Goal: Information Seeking & Learning: Learn about a topic

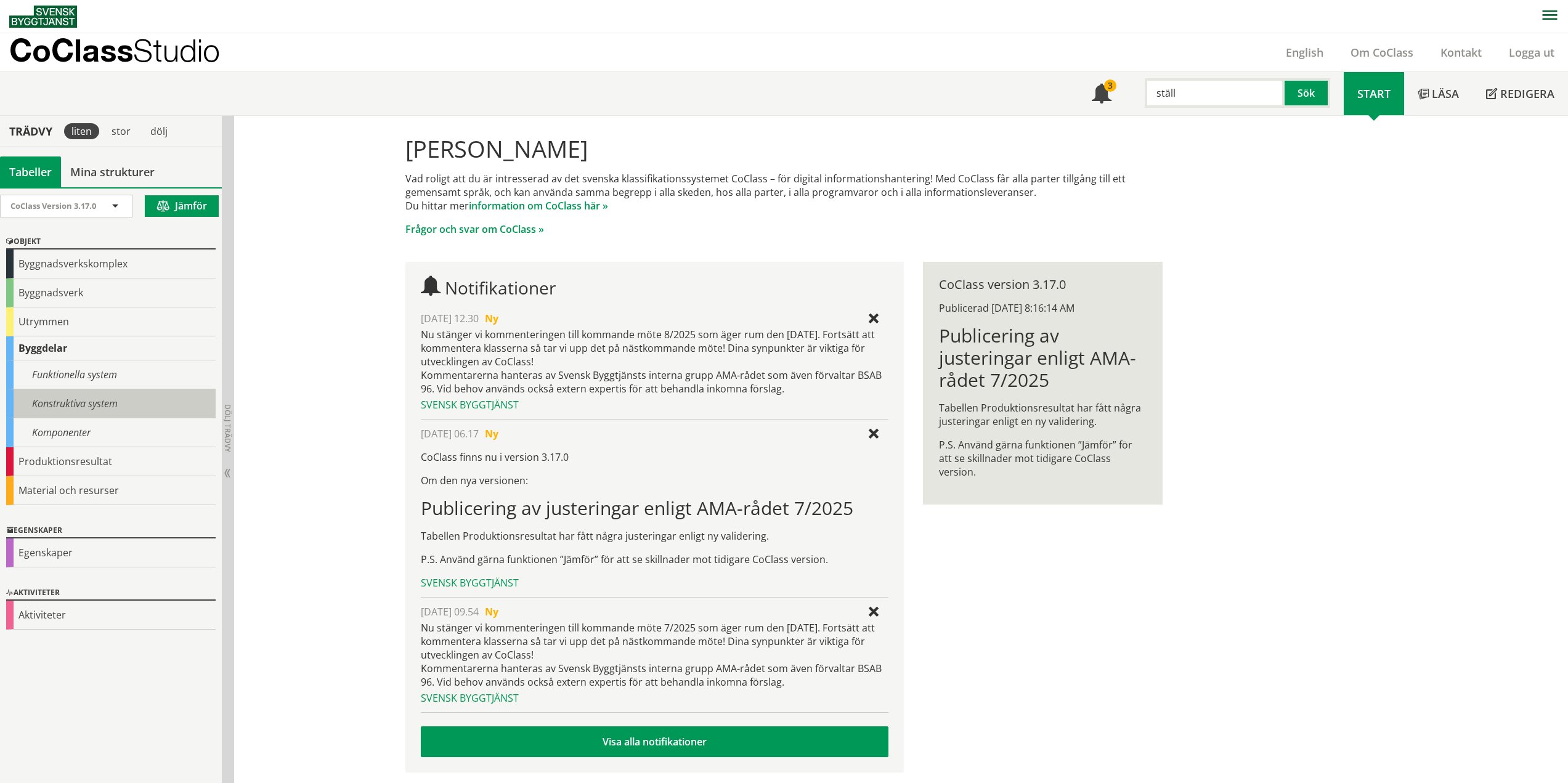
click at [54, 394] on div "Konstruktiva system" at bounding box center [111, 403] width 210 height 29
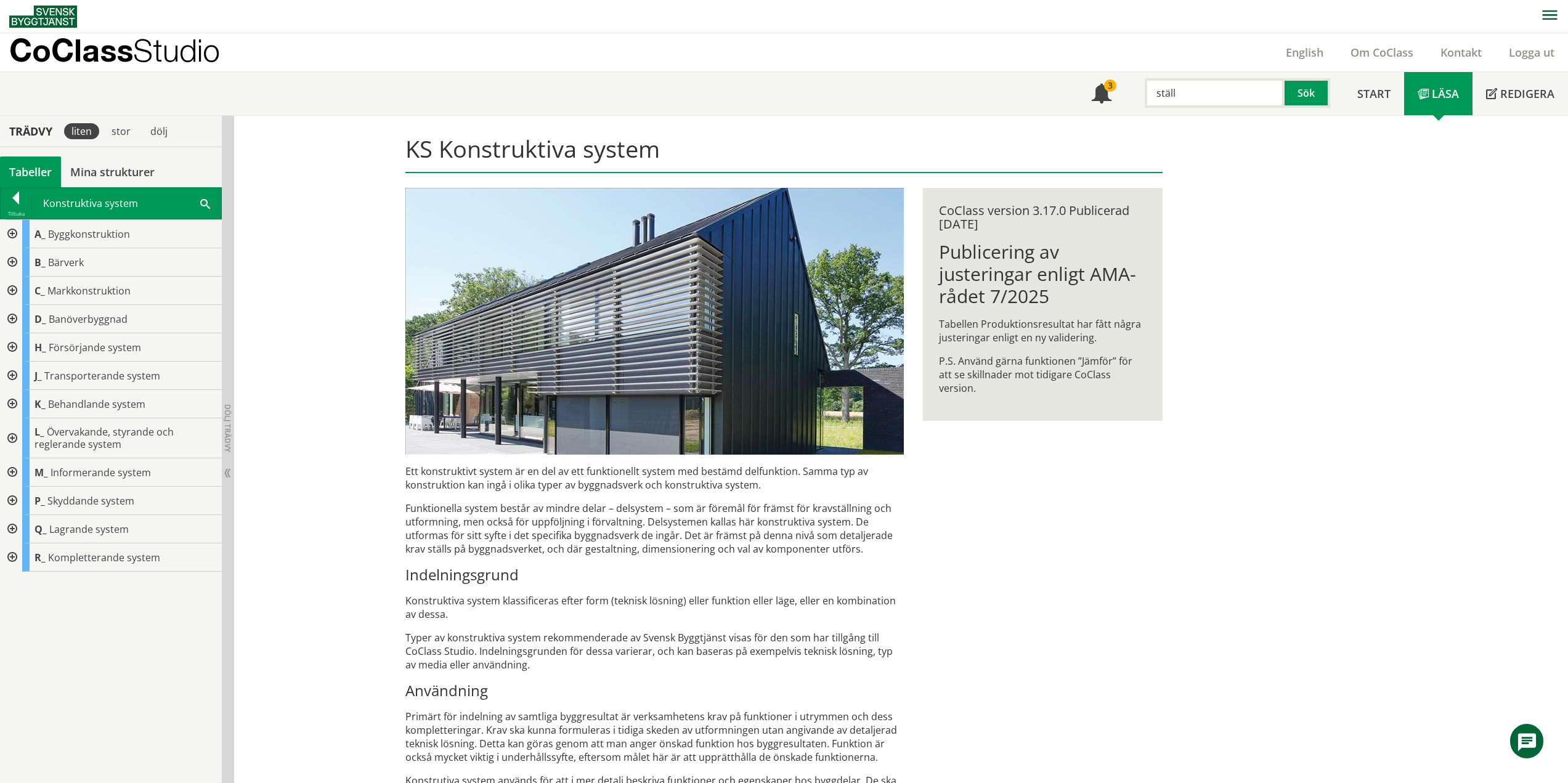
click at [12, 501] on div at bounding box center [11, 500] width 22 height 29
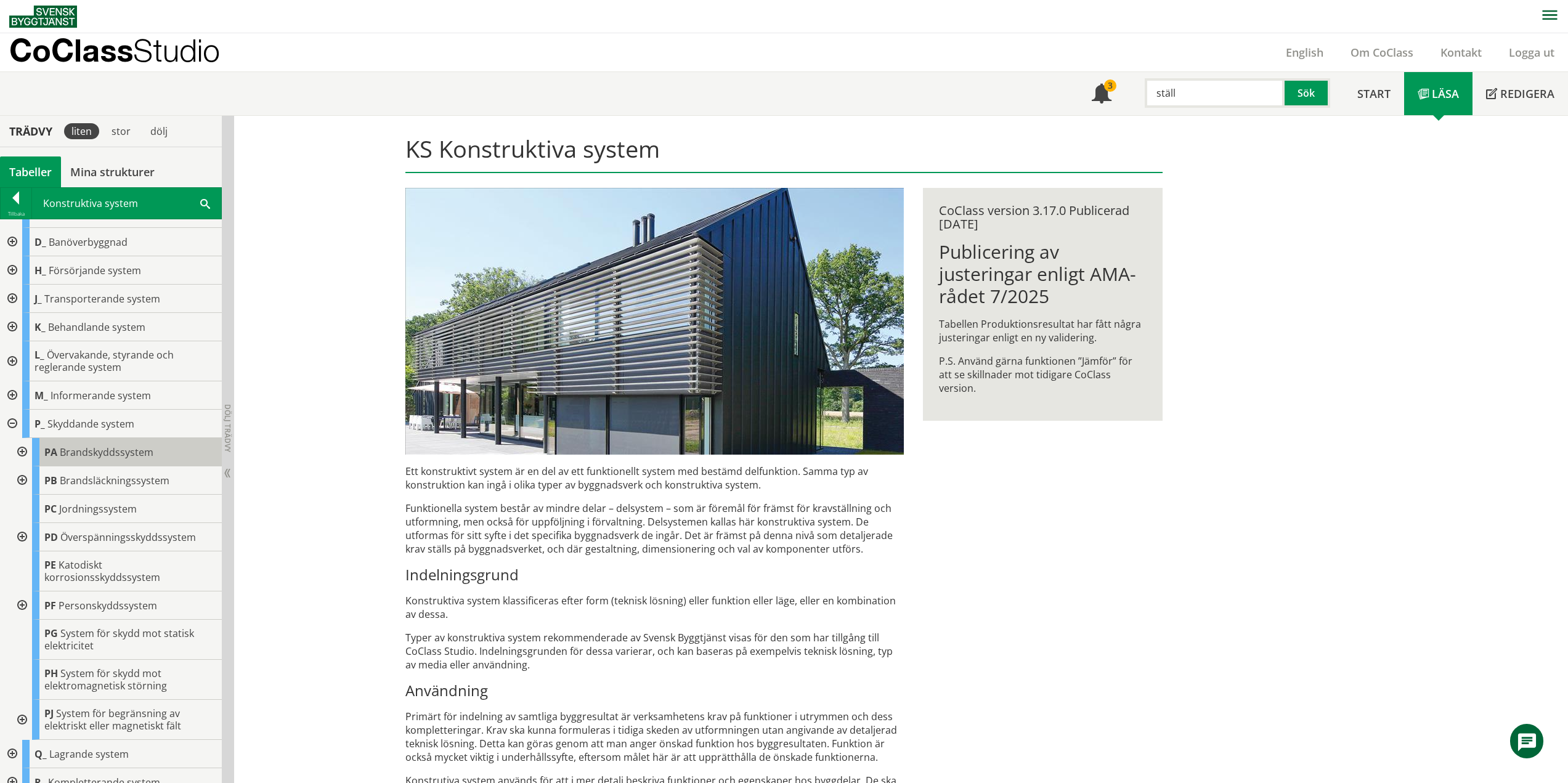
scroll to position [90, 0]
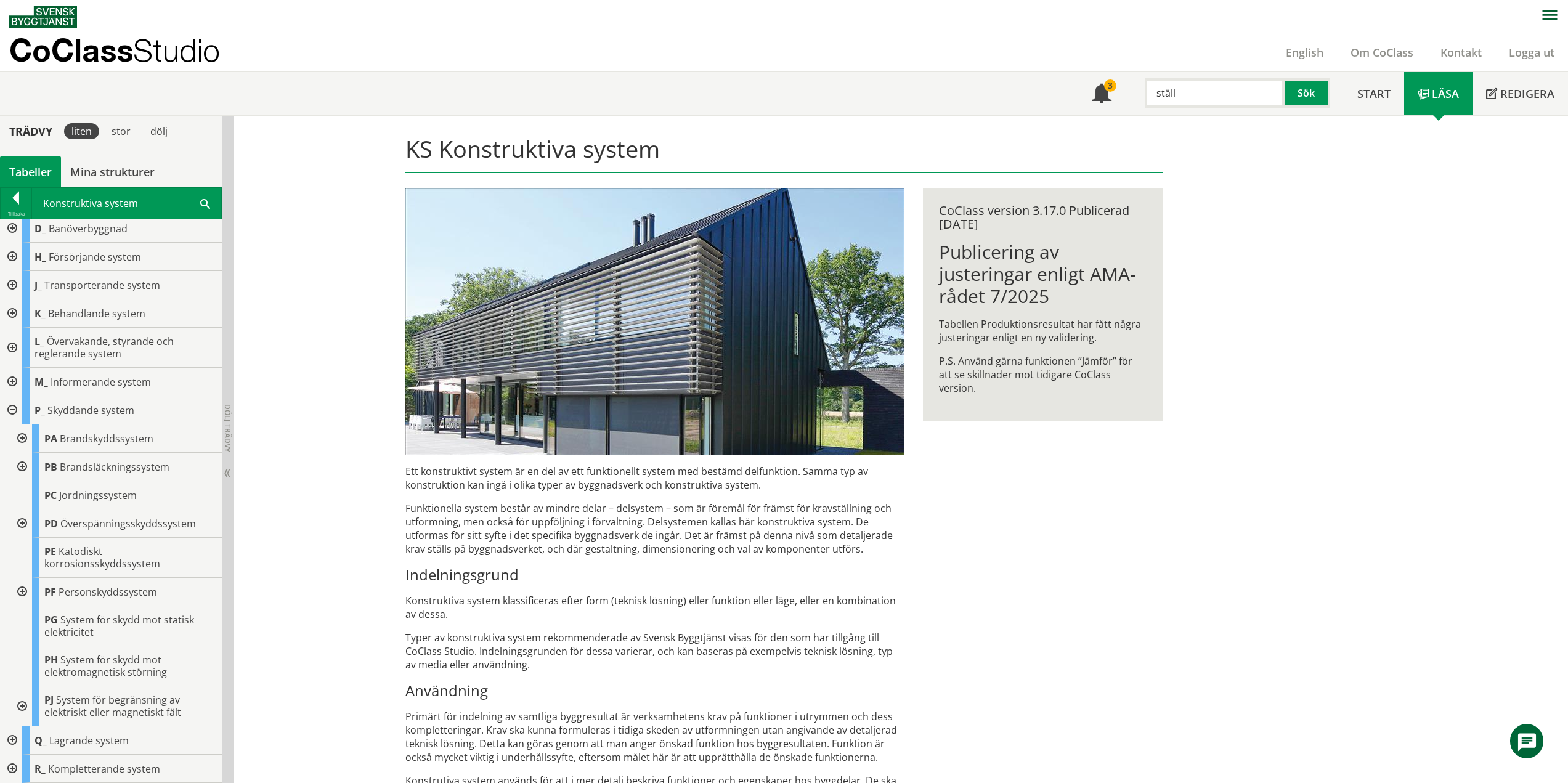
click at [14, 408] on div at bounding box center [11, 410] width 22 height 29
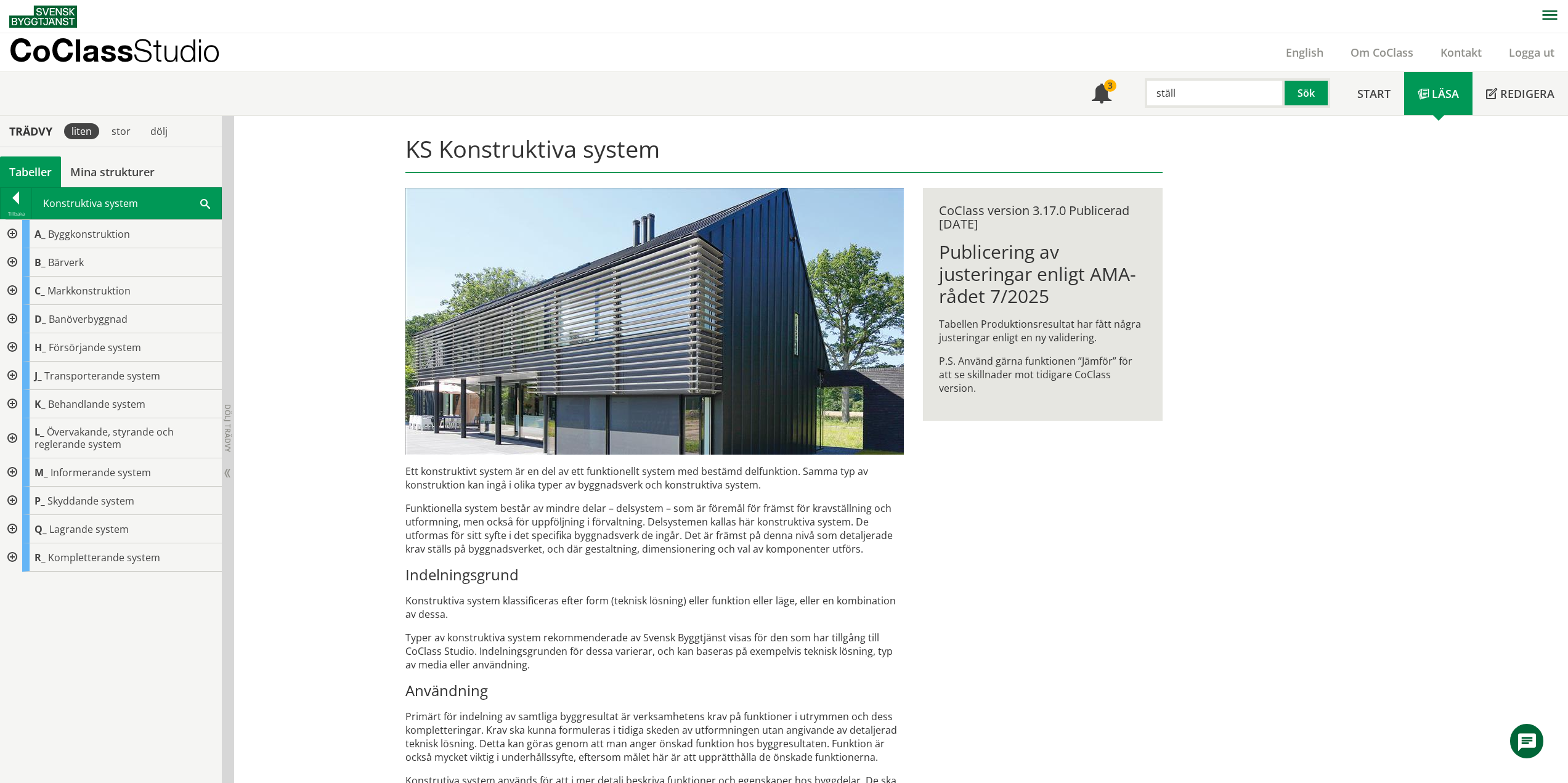
scroll to position [0, 0]
click at [12, 466] on div at bounding box center [11, 472] width 22 height 29
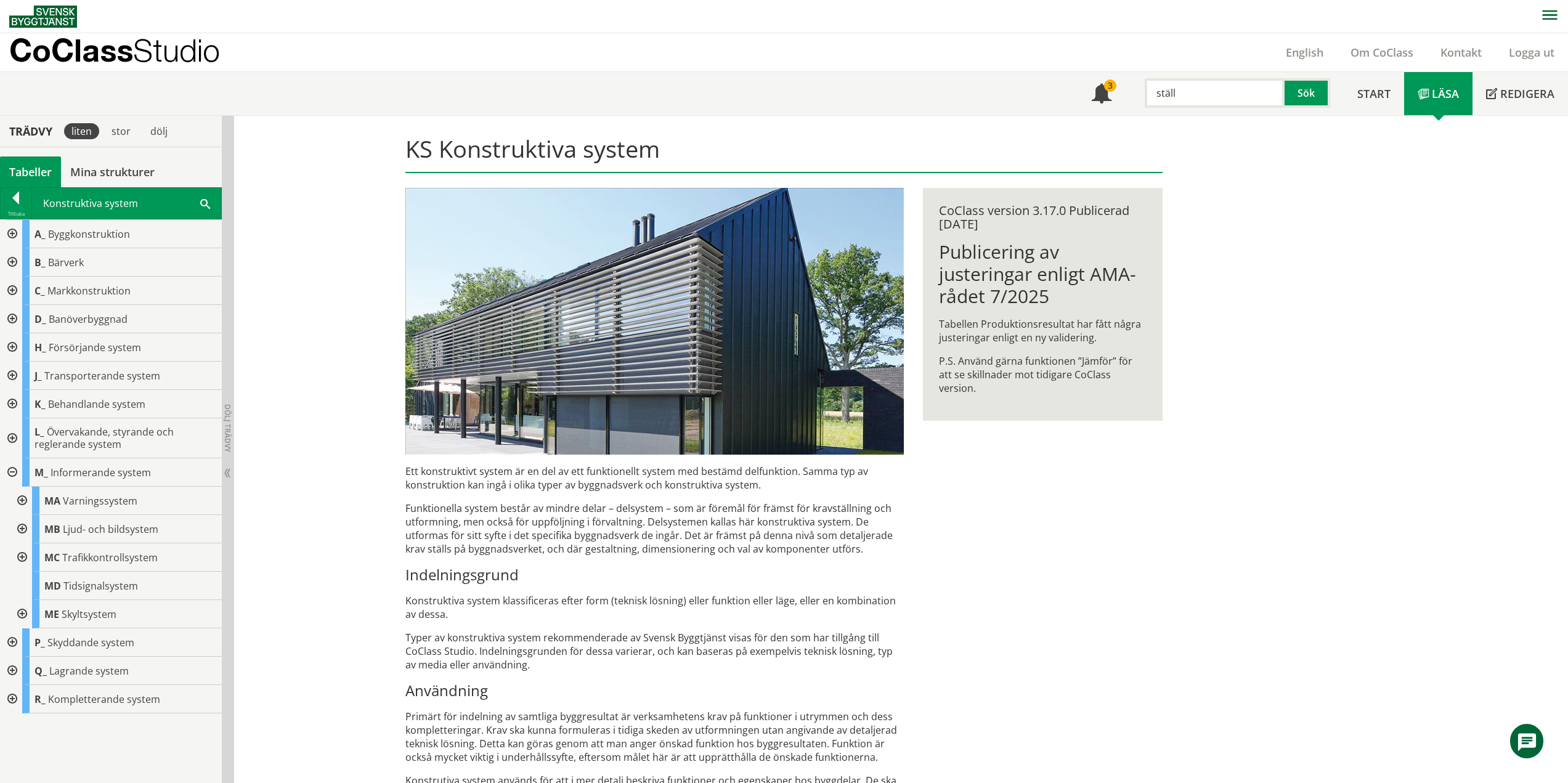
click at [24, 497] on div at bounding box center [21, 500] width 22 height 29
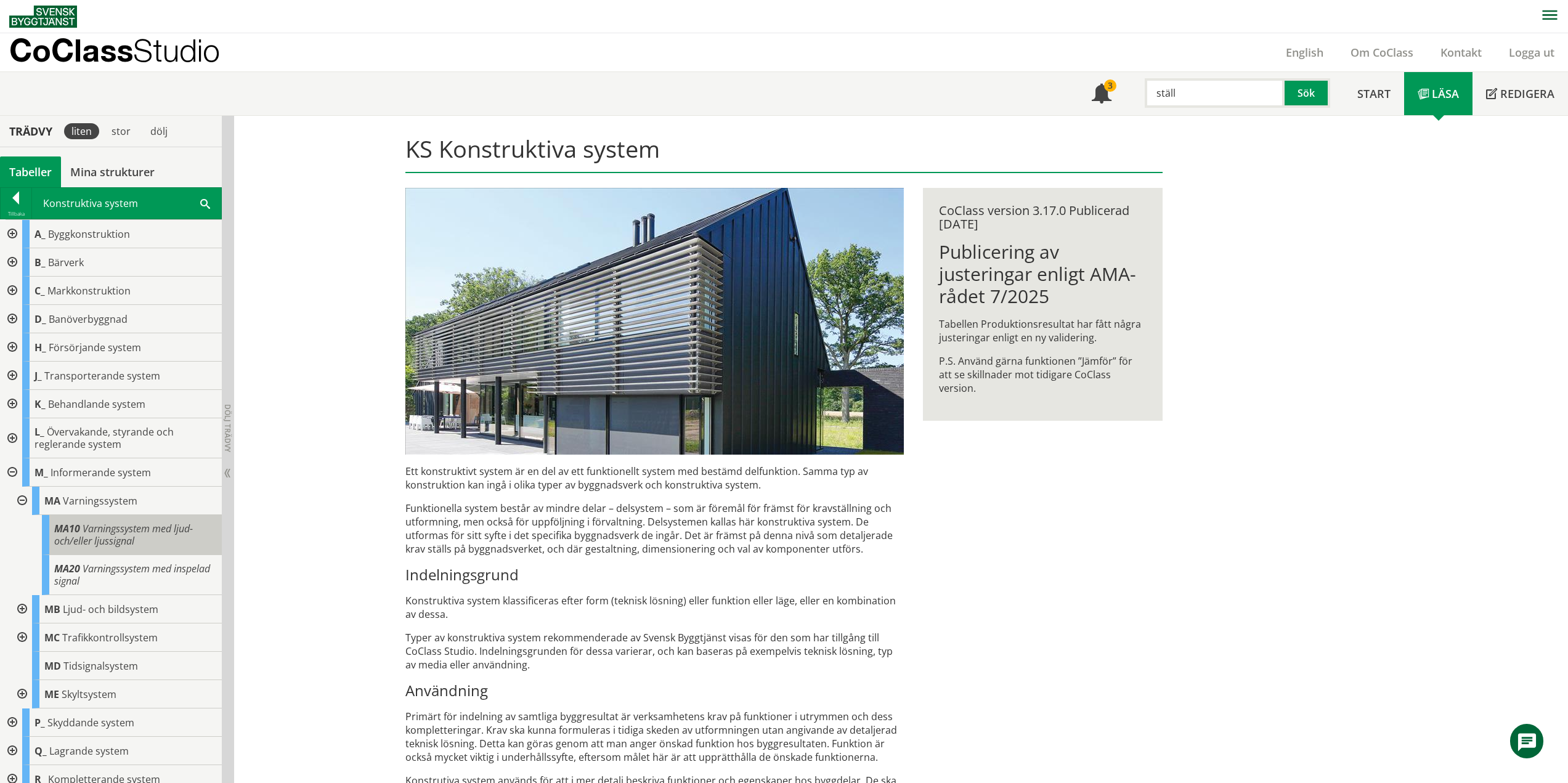
click at [110, 534] on span "Varningssystem med ljud- och/eller ljussignal" at bounding box center [123, 534] width 138 height 26
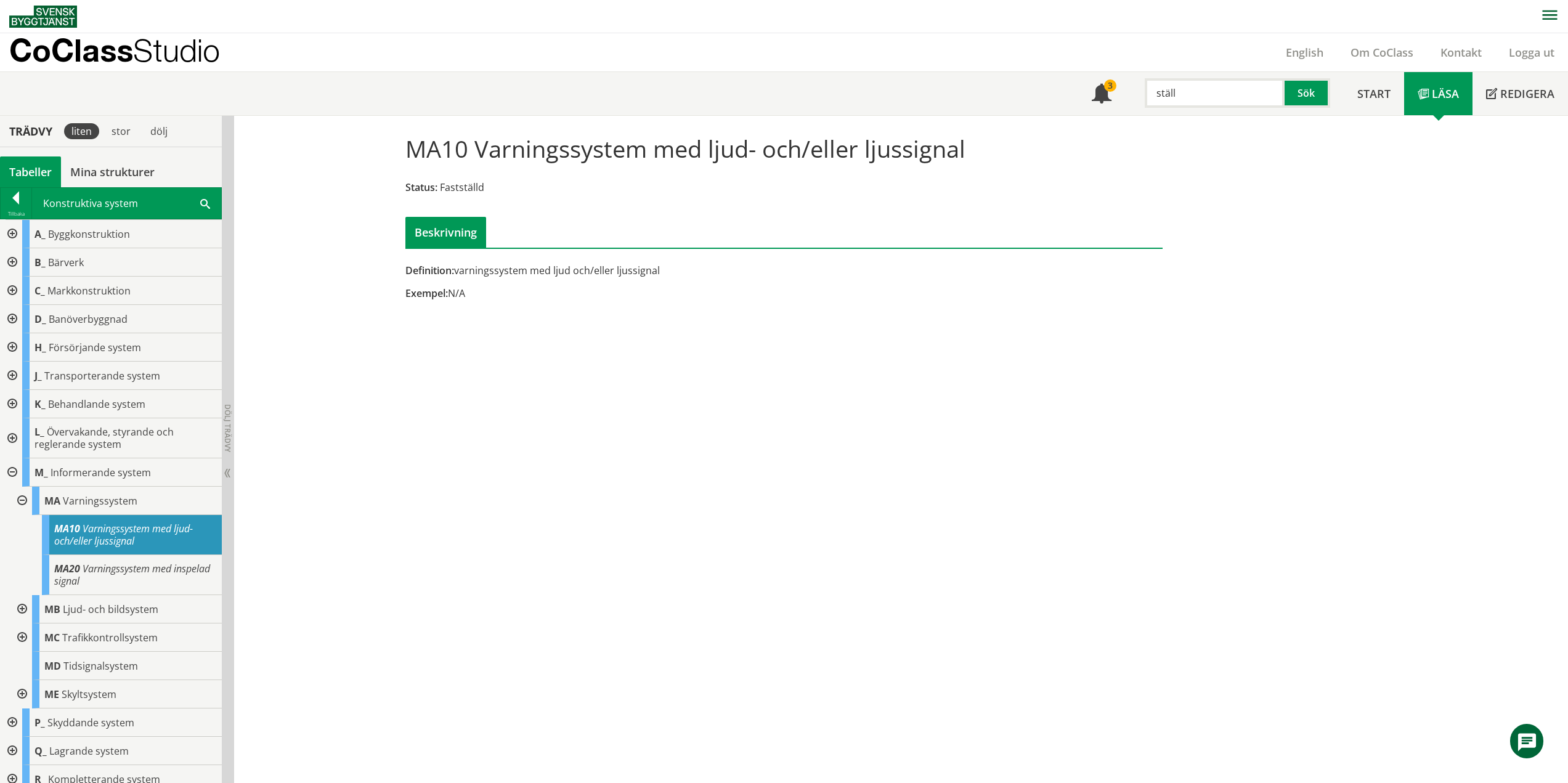
click at [10, 472] on div at bounding box center [11, 472] width 22 height 29
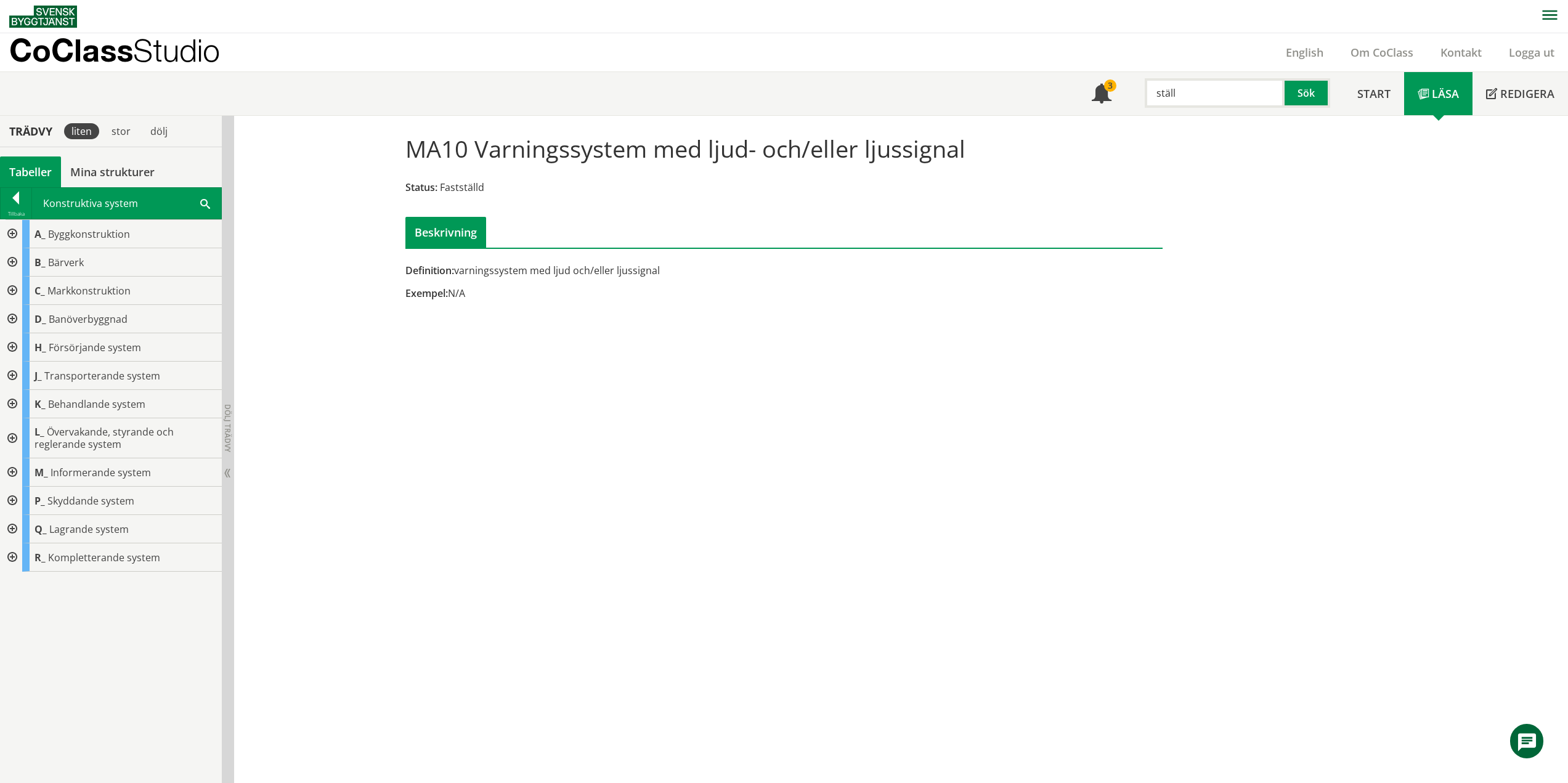
click at [14, 436] on div at bounding box center [11, 438] width 22 height 40
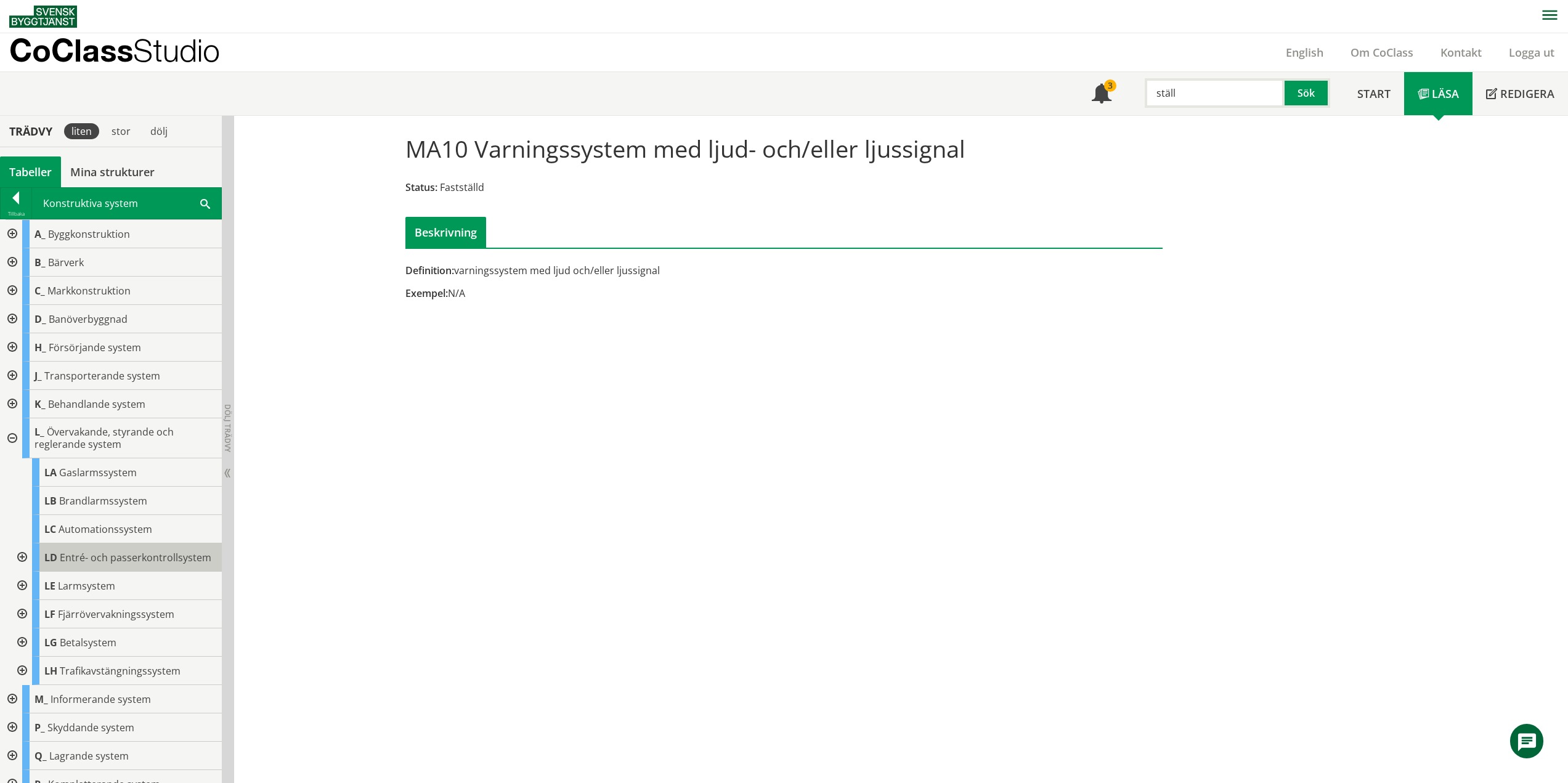
click at [111, 559] on div "LD Entré- och passerkontrollsystem" at bounding box center [126, 557] width 189 height 29
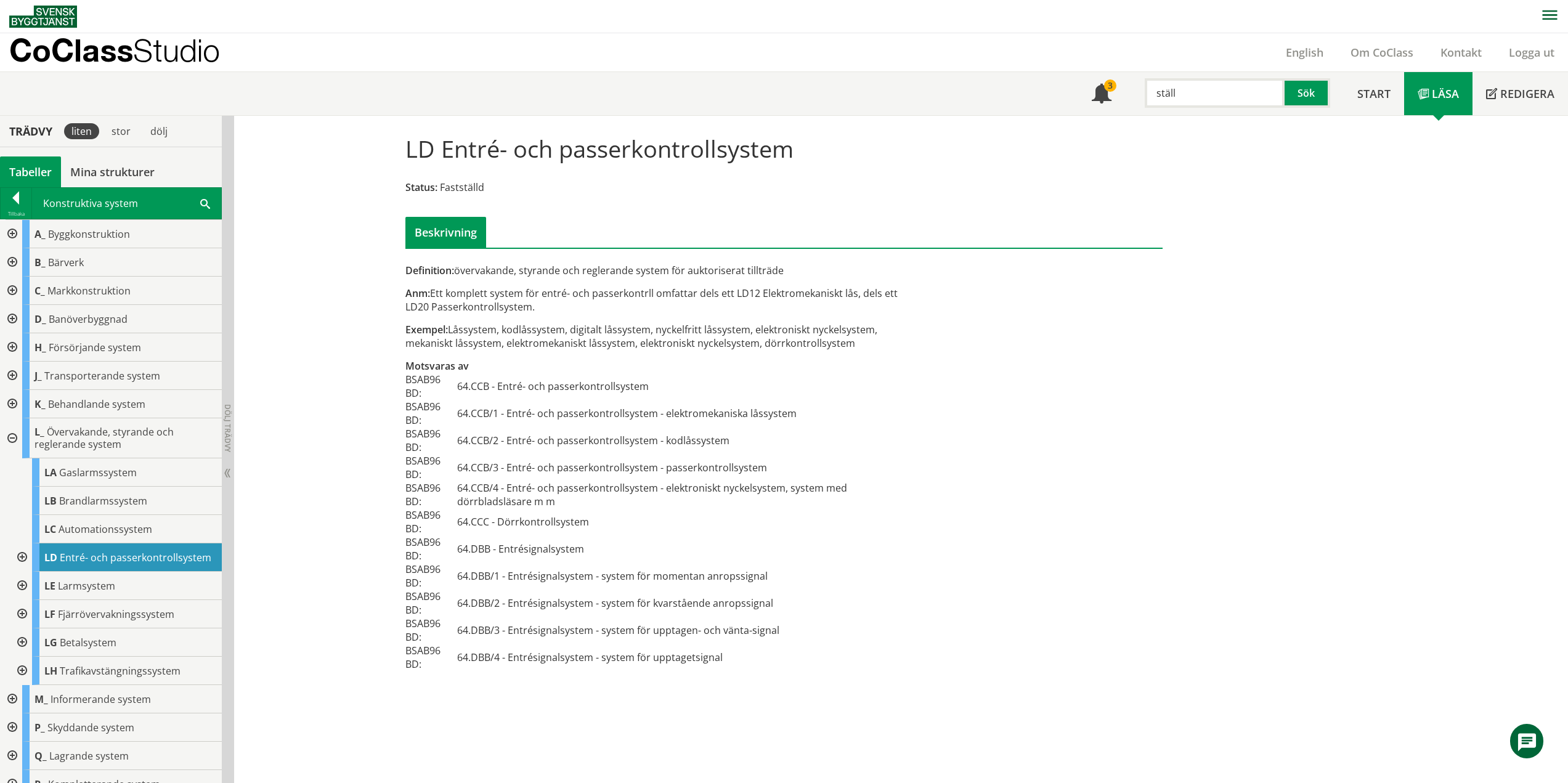
click at [21, 561] on div at bounding box center [21, 557] width 22 height 29
click at [26, 595] on div at bounding box center [21, 585] width 22 height 29
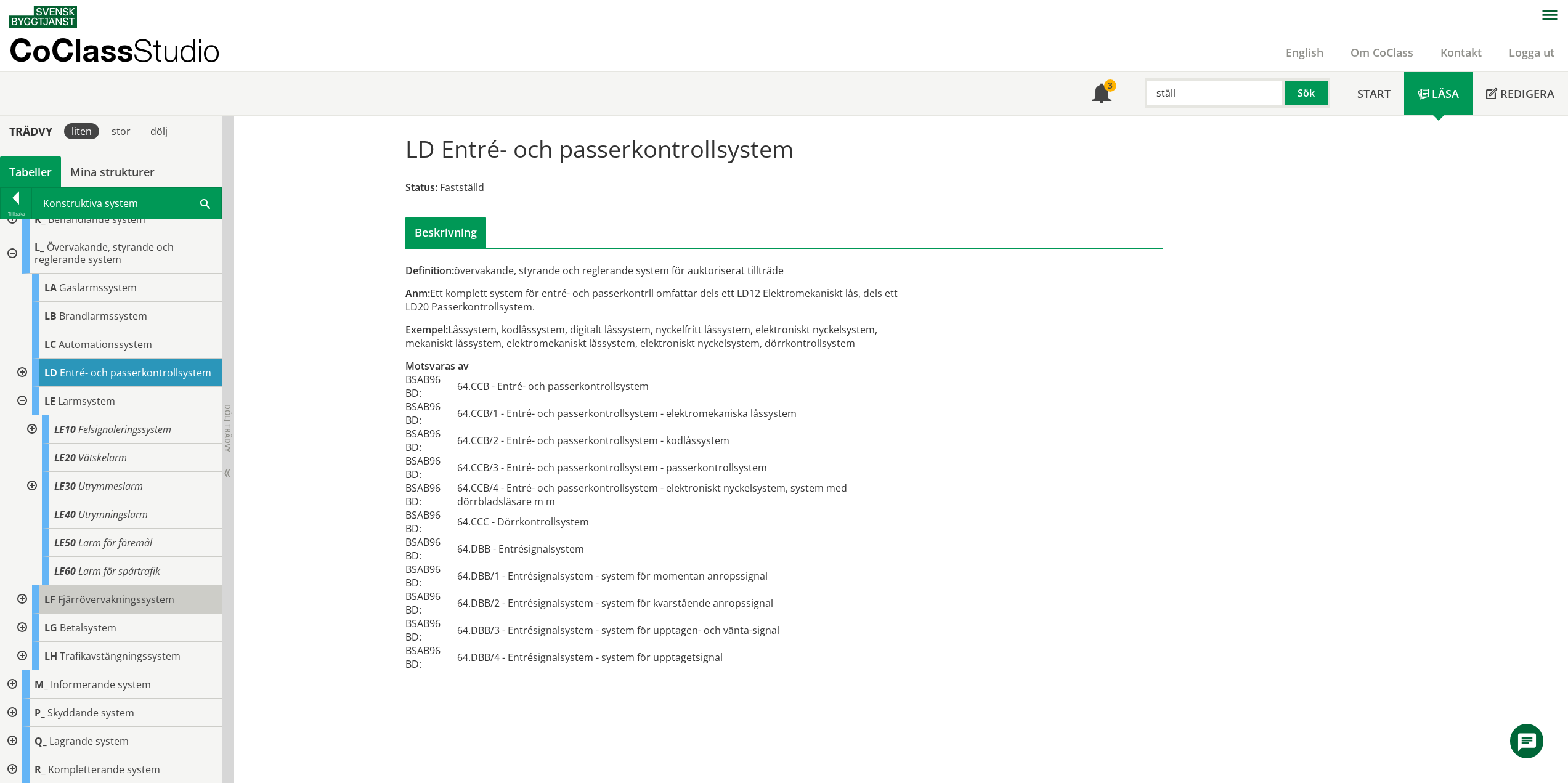
scroll to position [123, 0]
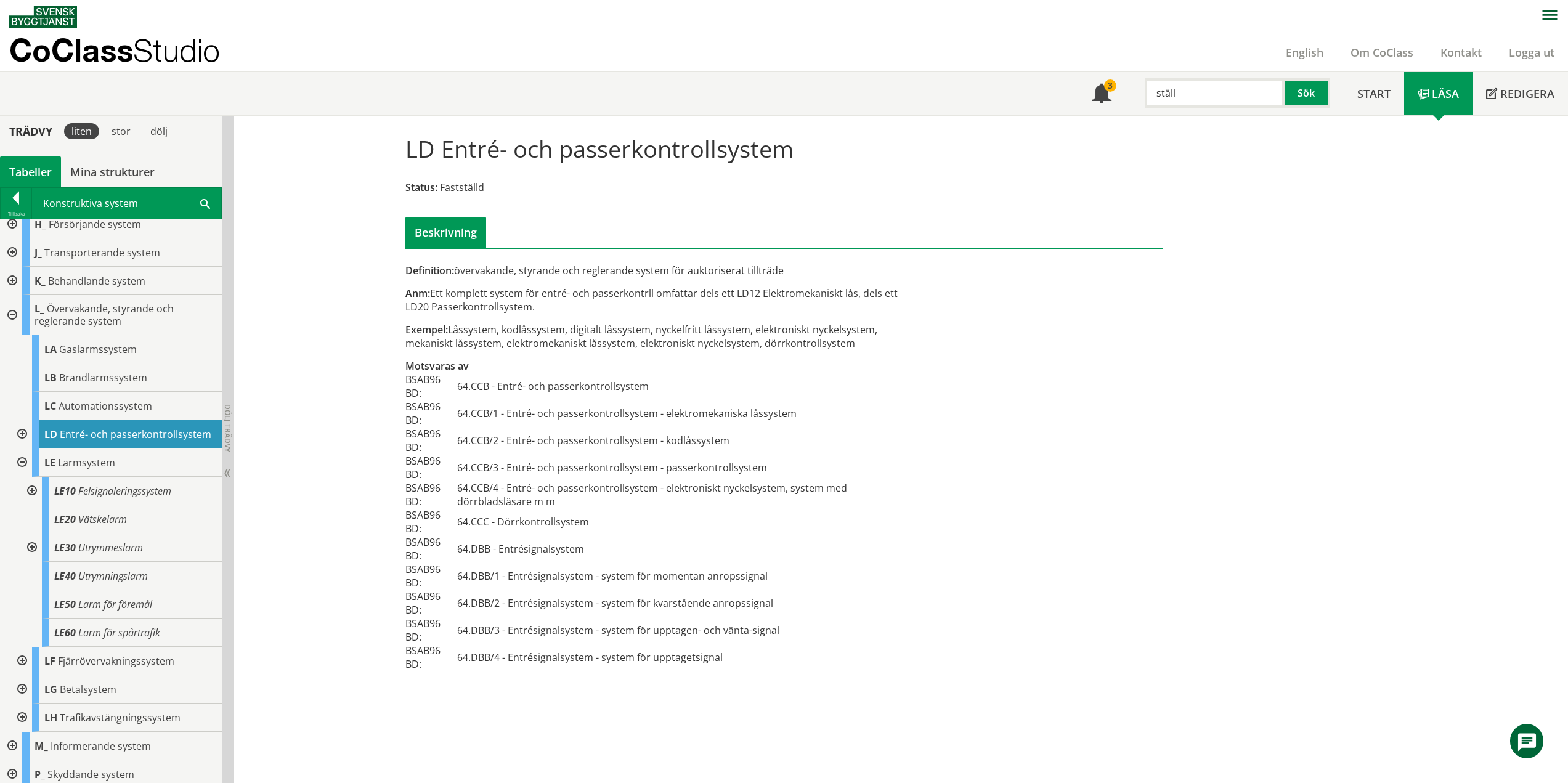
click at [29, 500] on div at bounding box center [30, 491] width 22 height 29
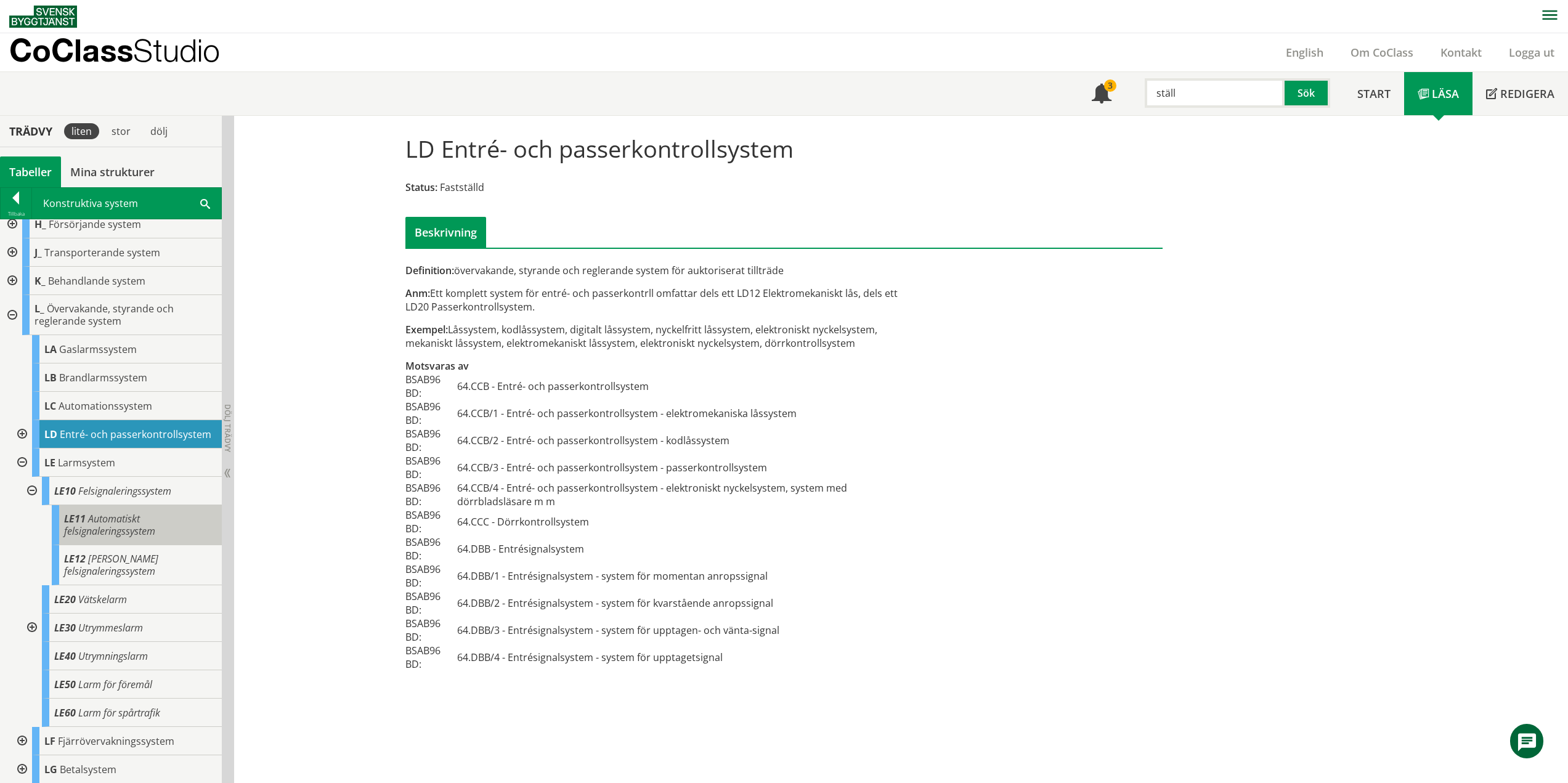
click at [108, 529] on span "Automatiskt felsignaleringssystem" at bounding box center [110, 524] width 91 height 26
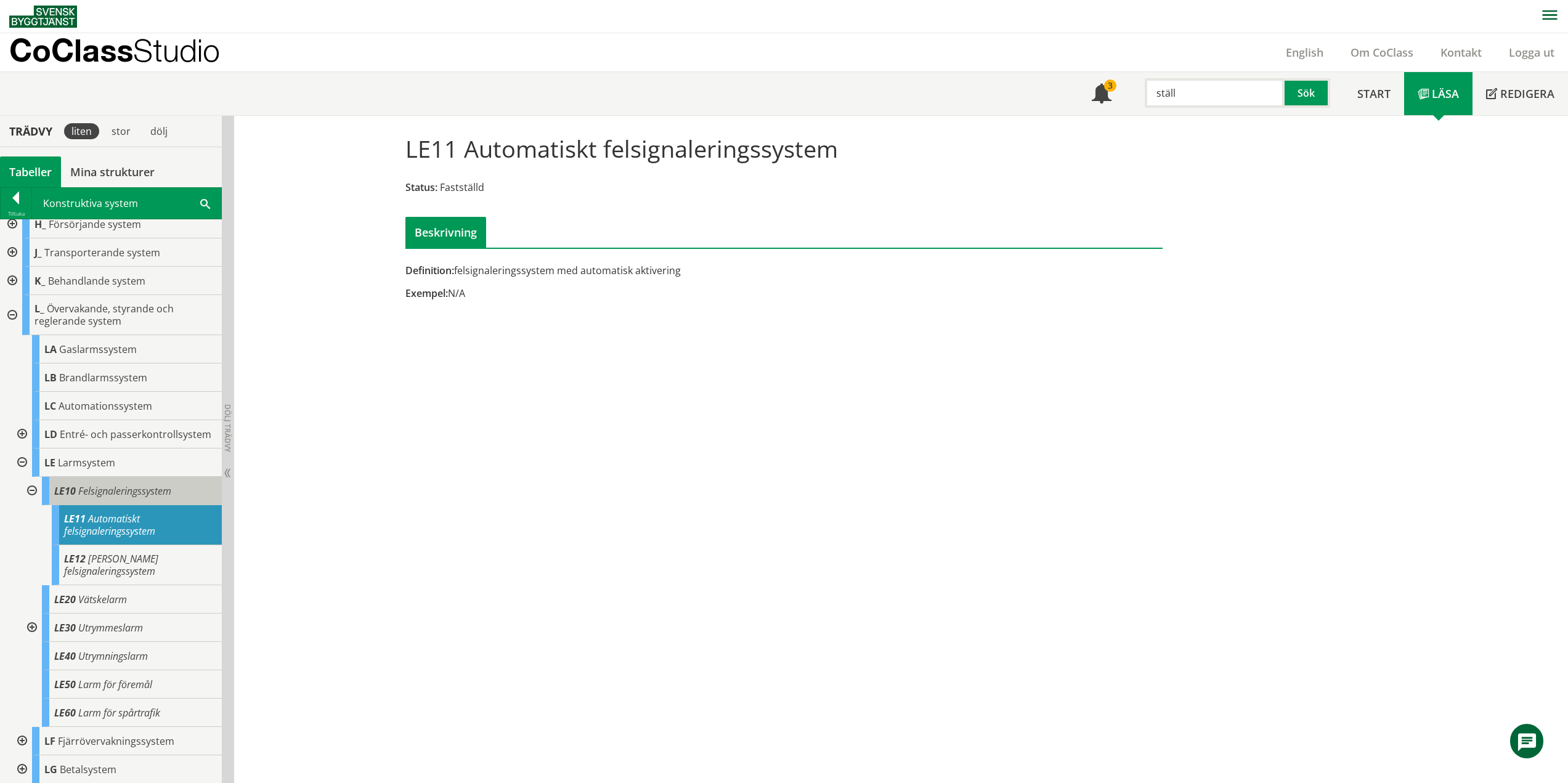
click at [106, 498] on span "Felsignaleringssystem" at bounding box center [124, 491] width 93 height 14
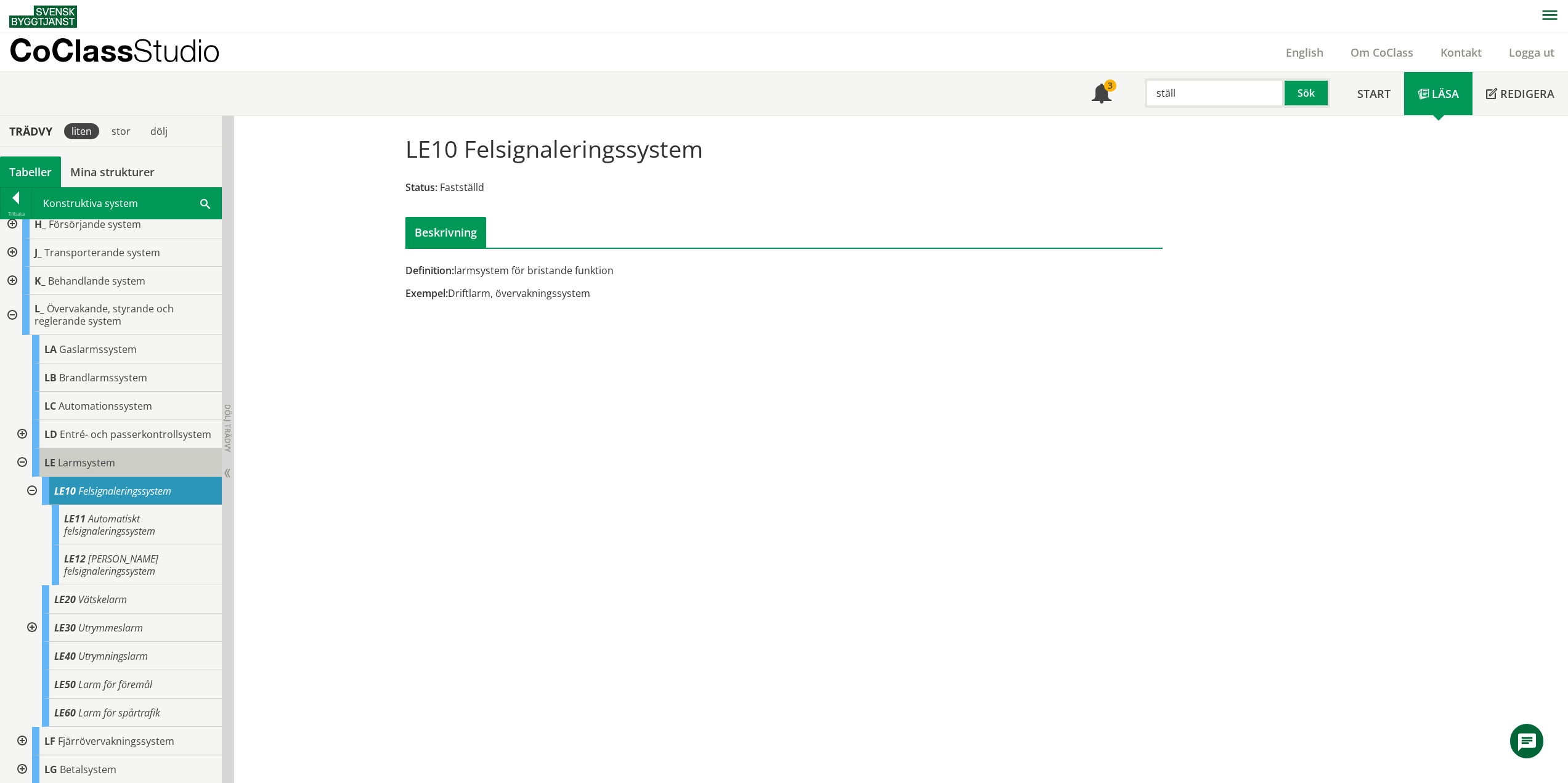
click at [63, 469] on span "Larmsystem" at bounding box center [87, 463] width 57 height 14
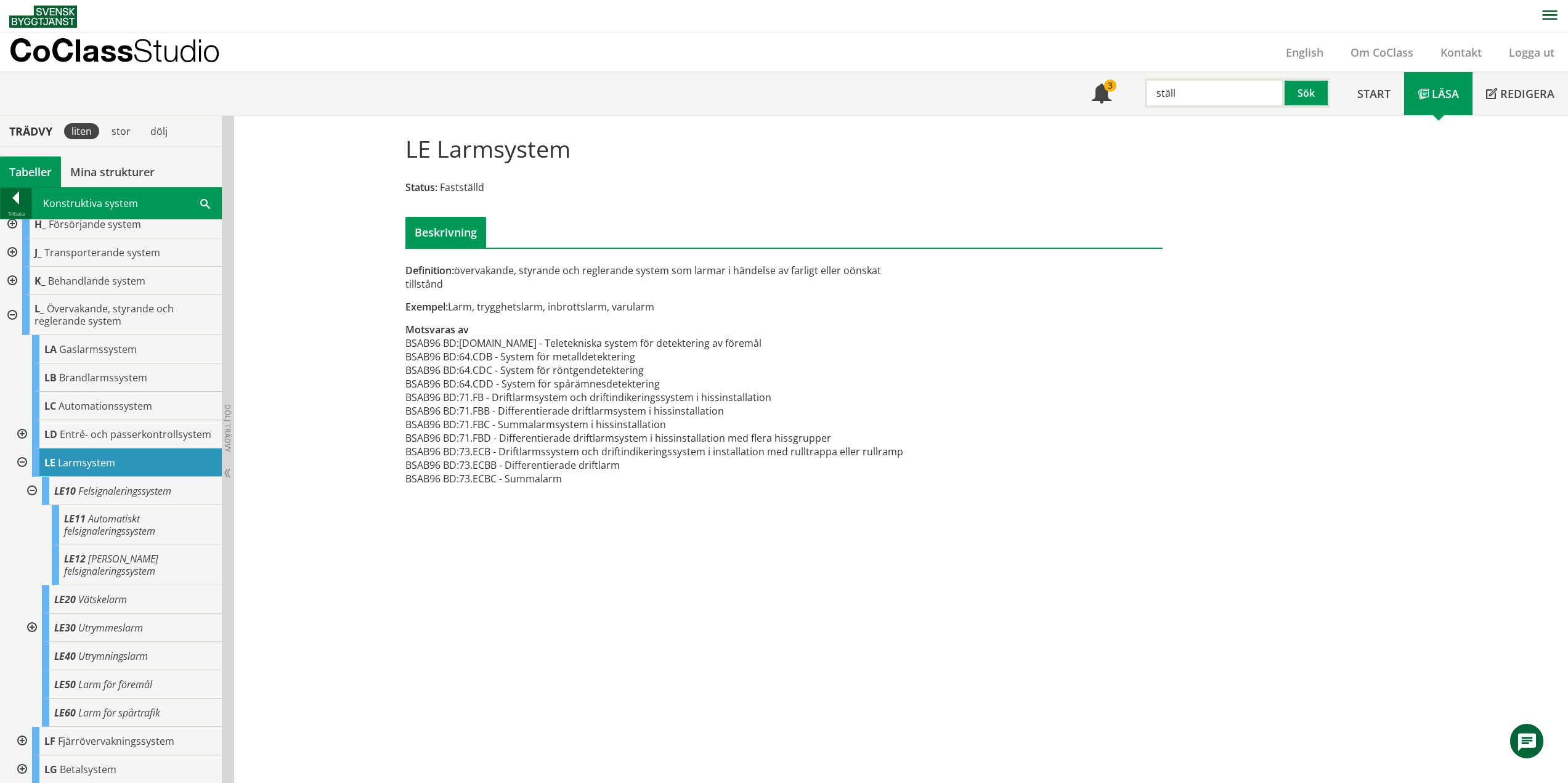
click at [22, 199] on div at bounding box center [16, 200] width 31 height 17
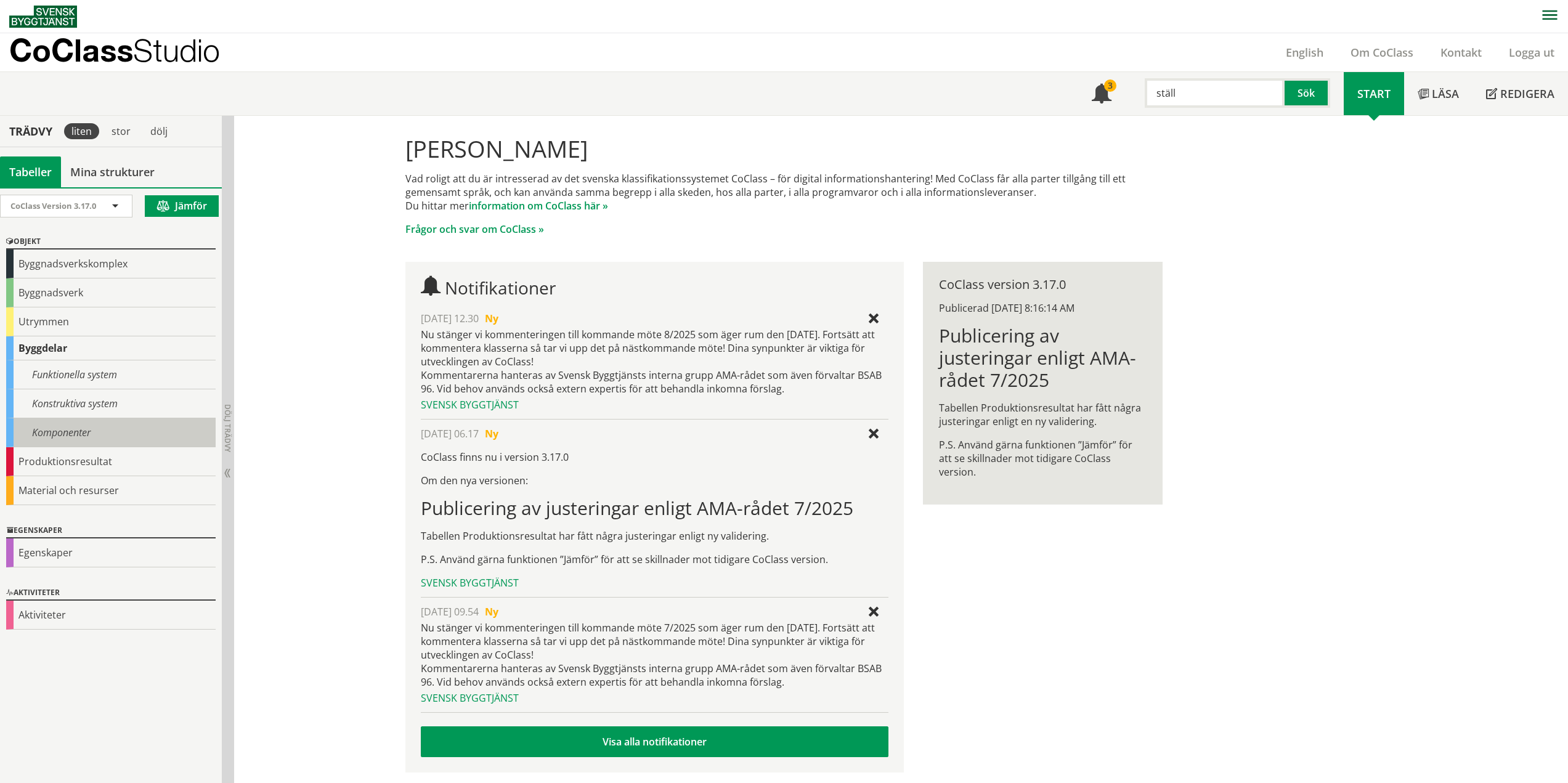
click at [37, 429] on div "Komponenter" at bounding box center [111, 432] width 210 height 29
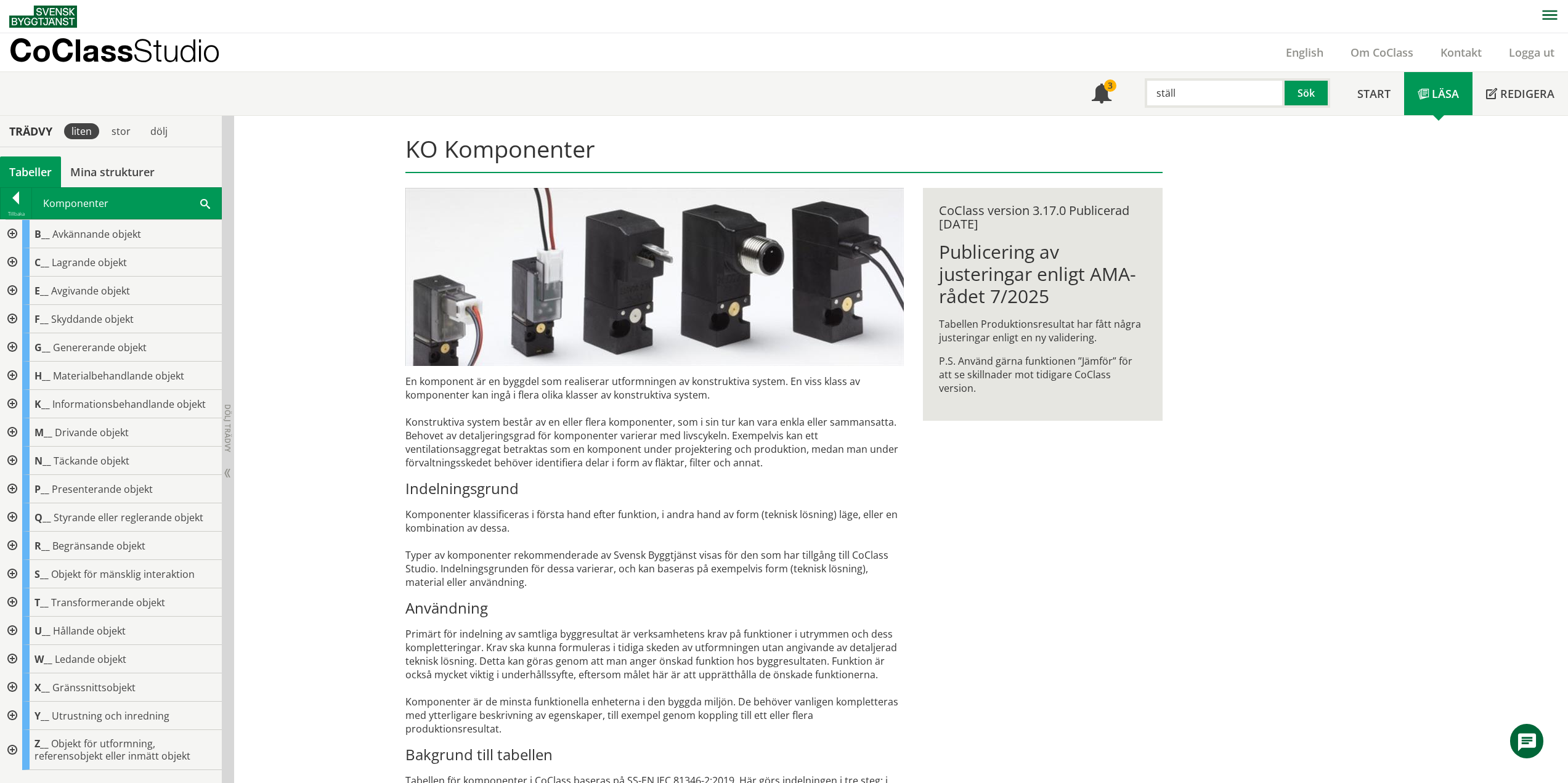
click at [14, 317] on div at bounding box center [11, 318] width 22 height 29
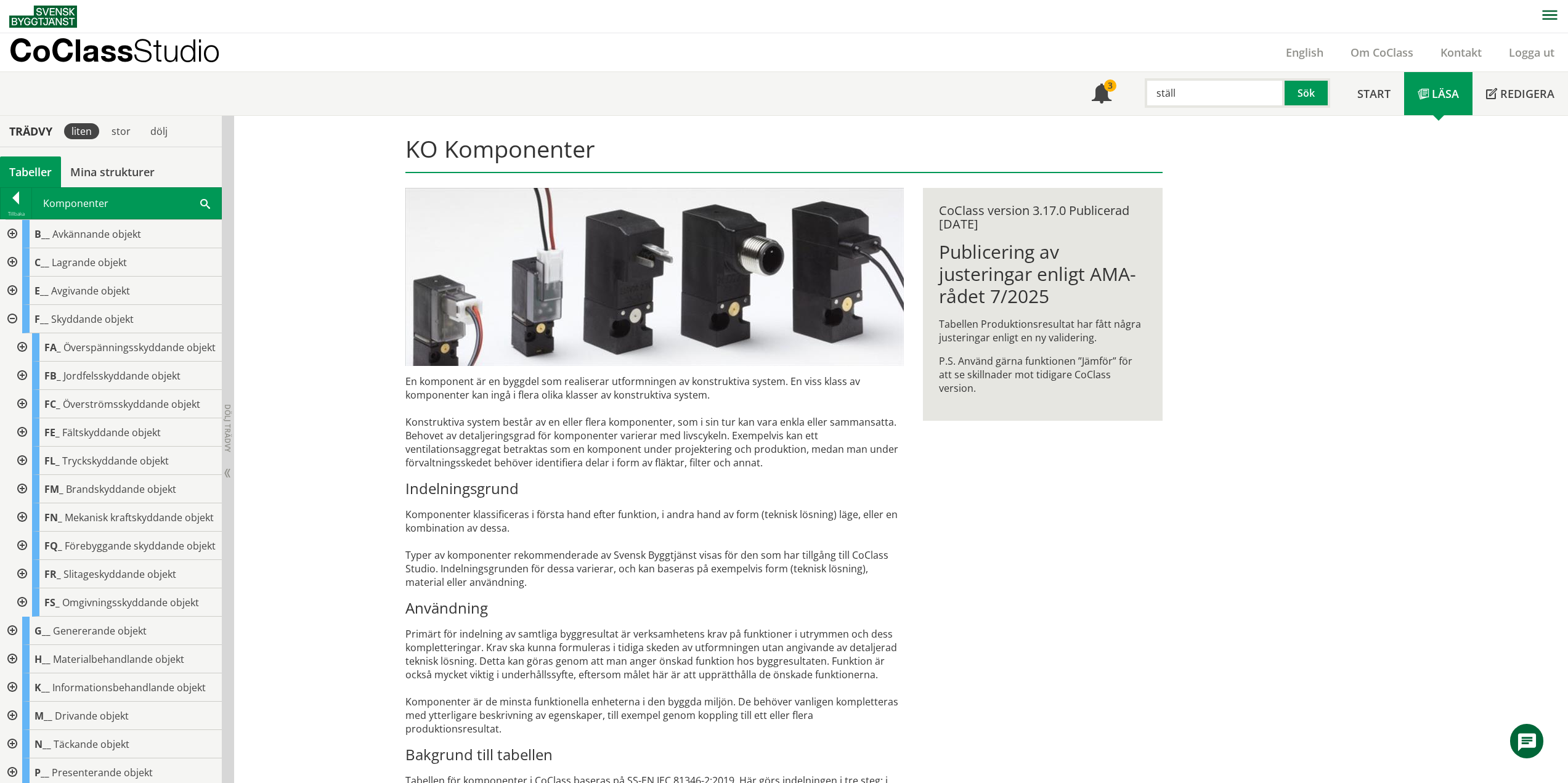
click at [14, 317] on div at bounding box center [11, 318] width 22 height 29
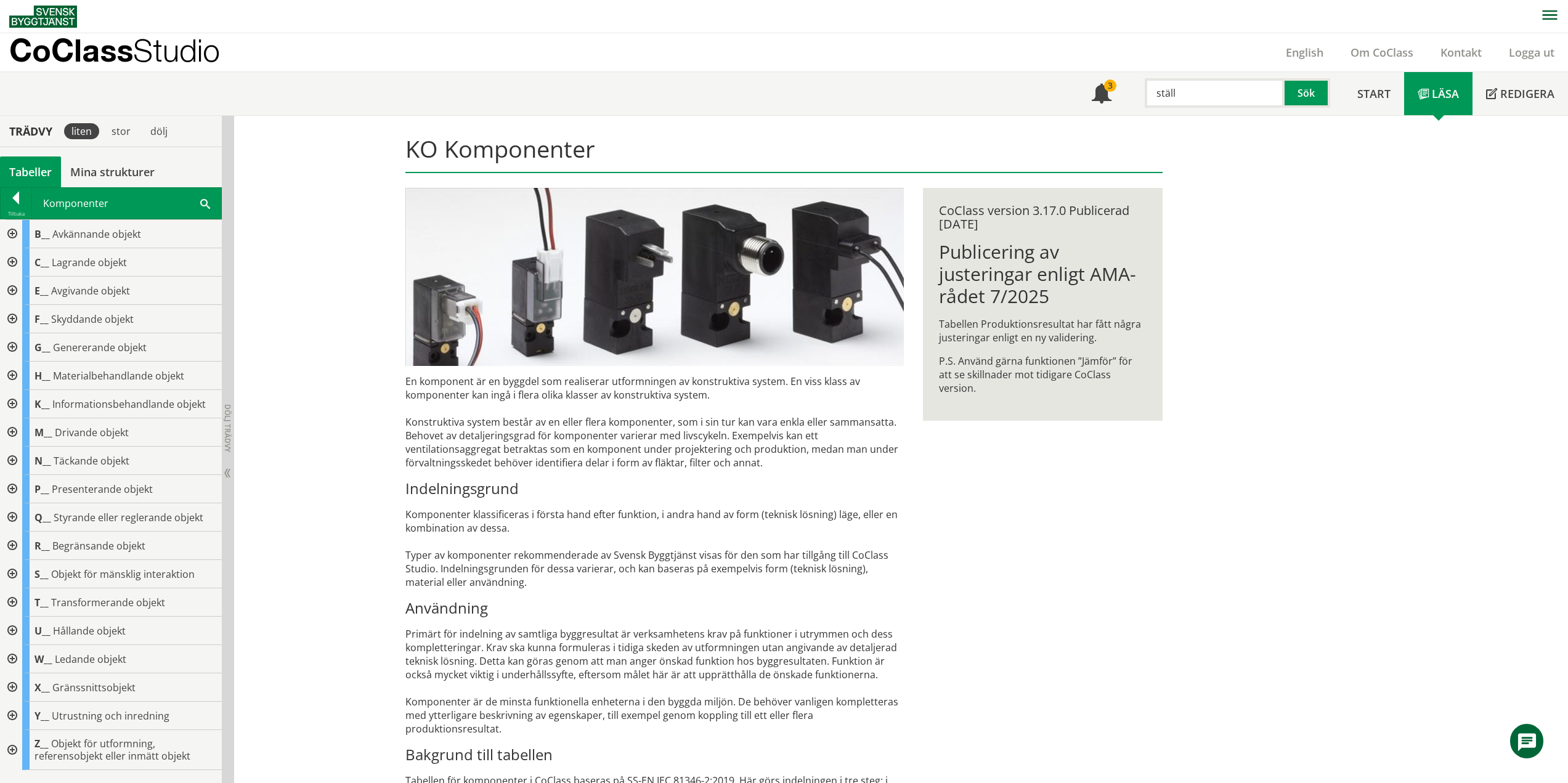
click at [14, 460] on div at bounding box center [11, 461] width 22 height 29
click at [14, 461] on div at bounding box center [11, 461] width 22 height 29
click at [14, 517] on div at bounding box center [11, 517] width 22 height 29
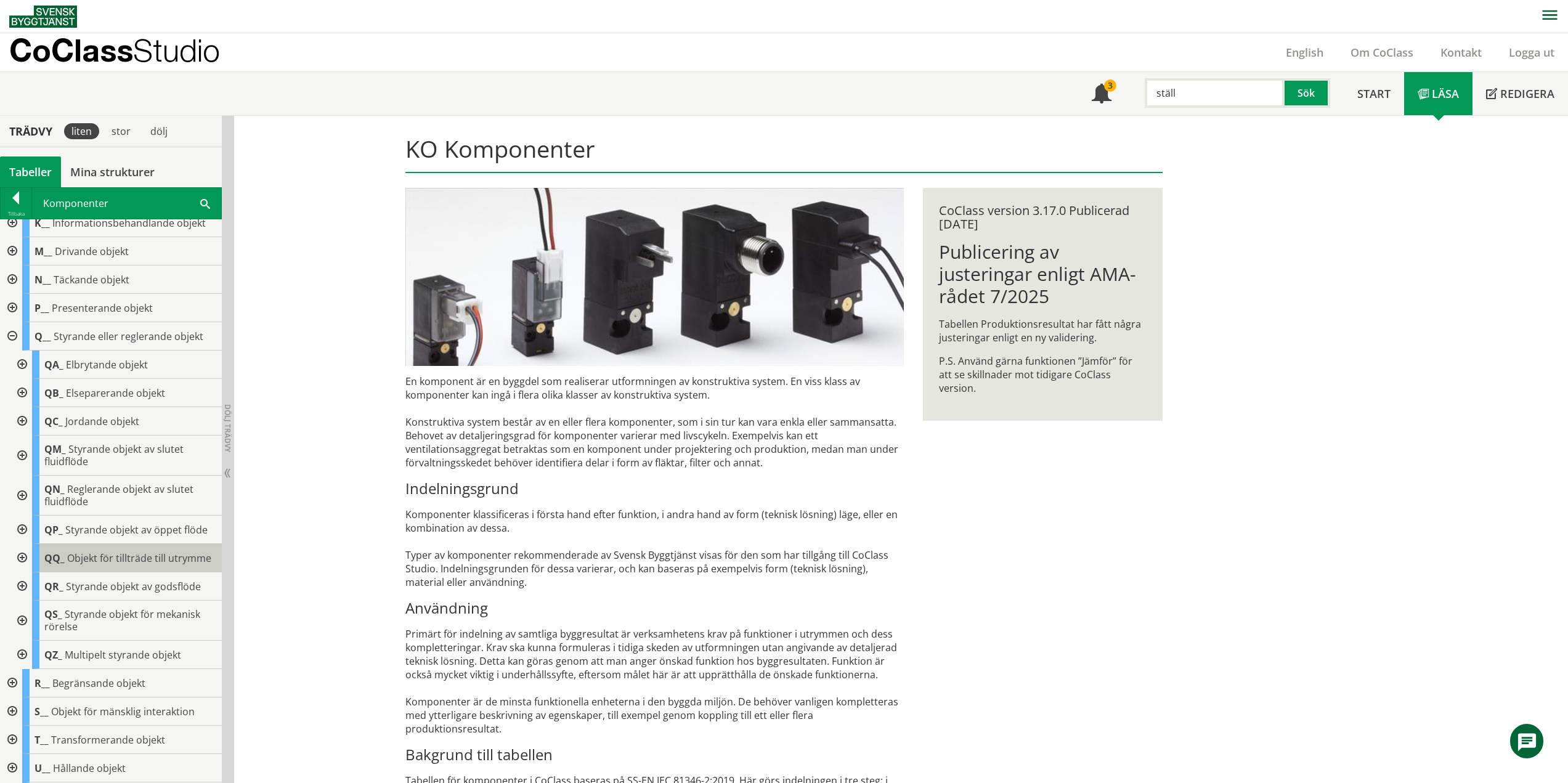
scroll to position [123, 0]
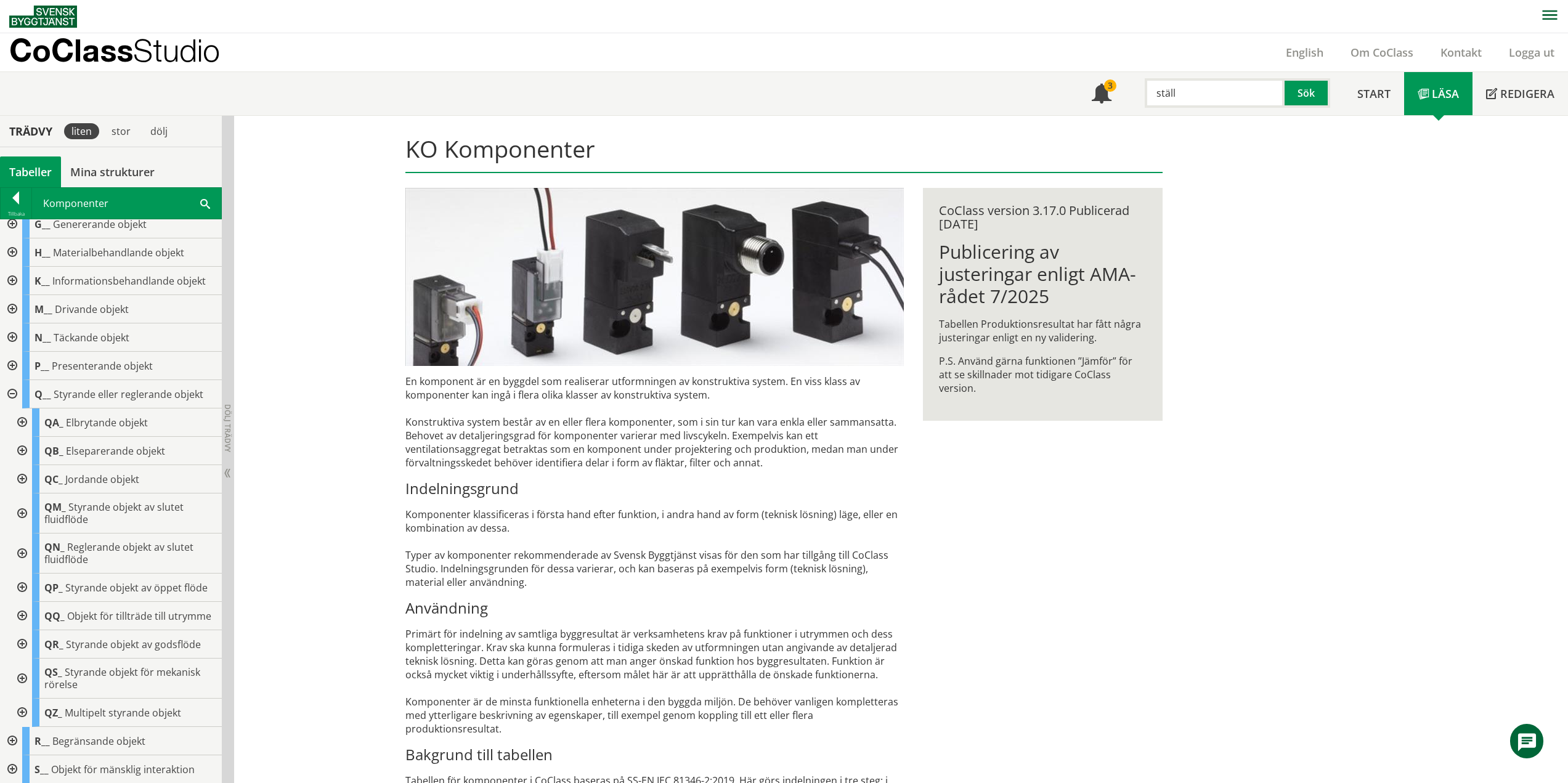
click at [11, 393] on div at bounding box center [11, 394] width 22 height 29
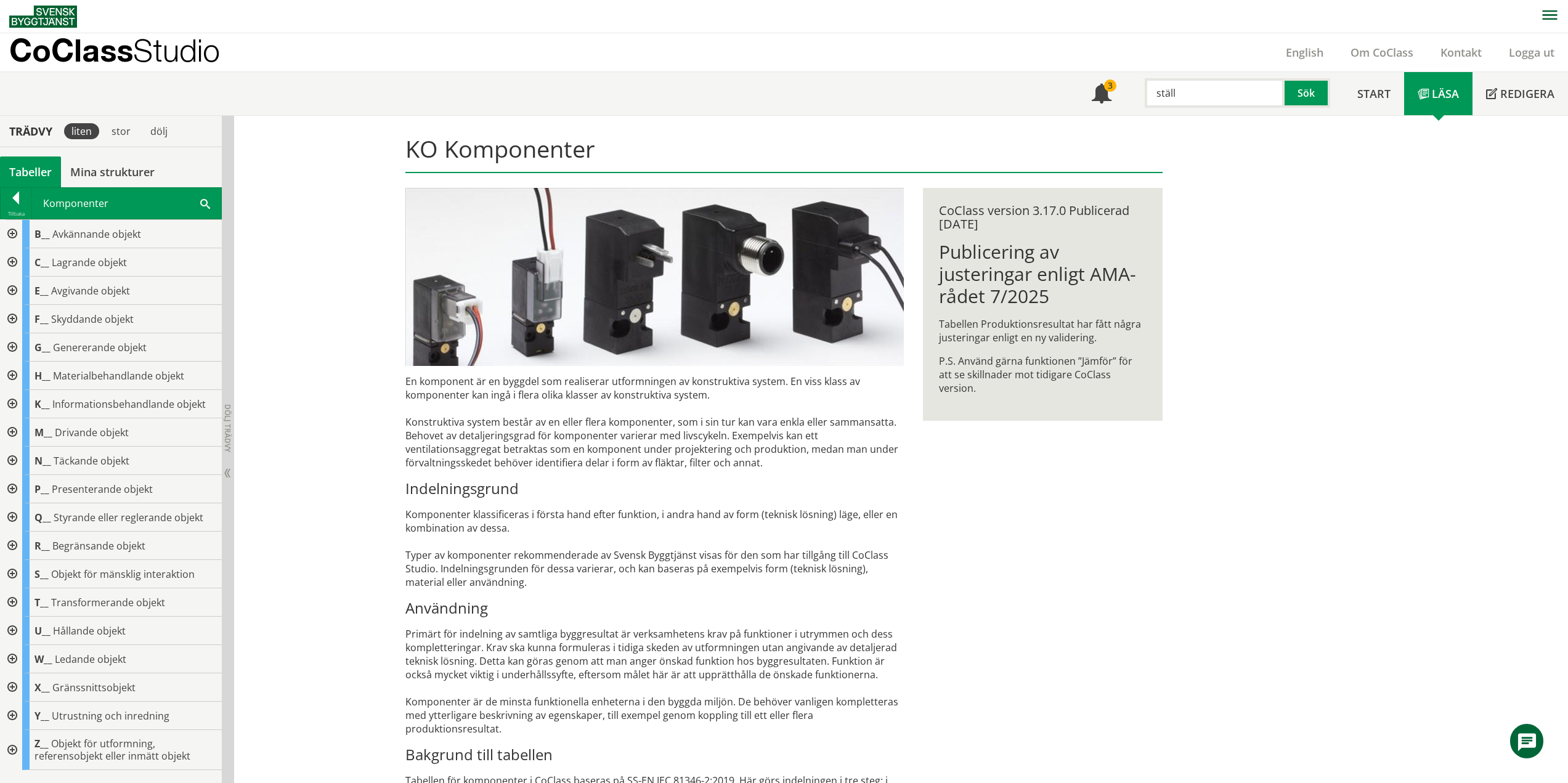
click at [14, 400] on div at bounding box center [11, 403] width 22 height 29
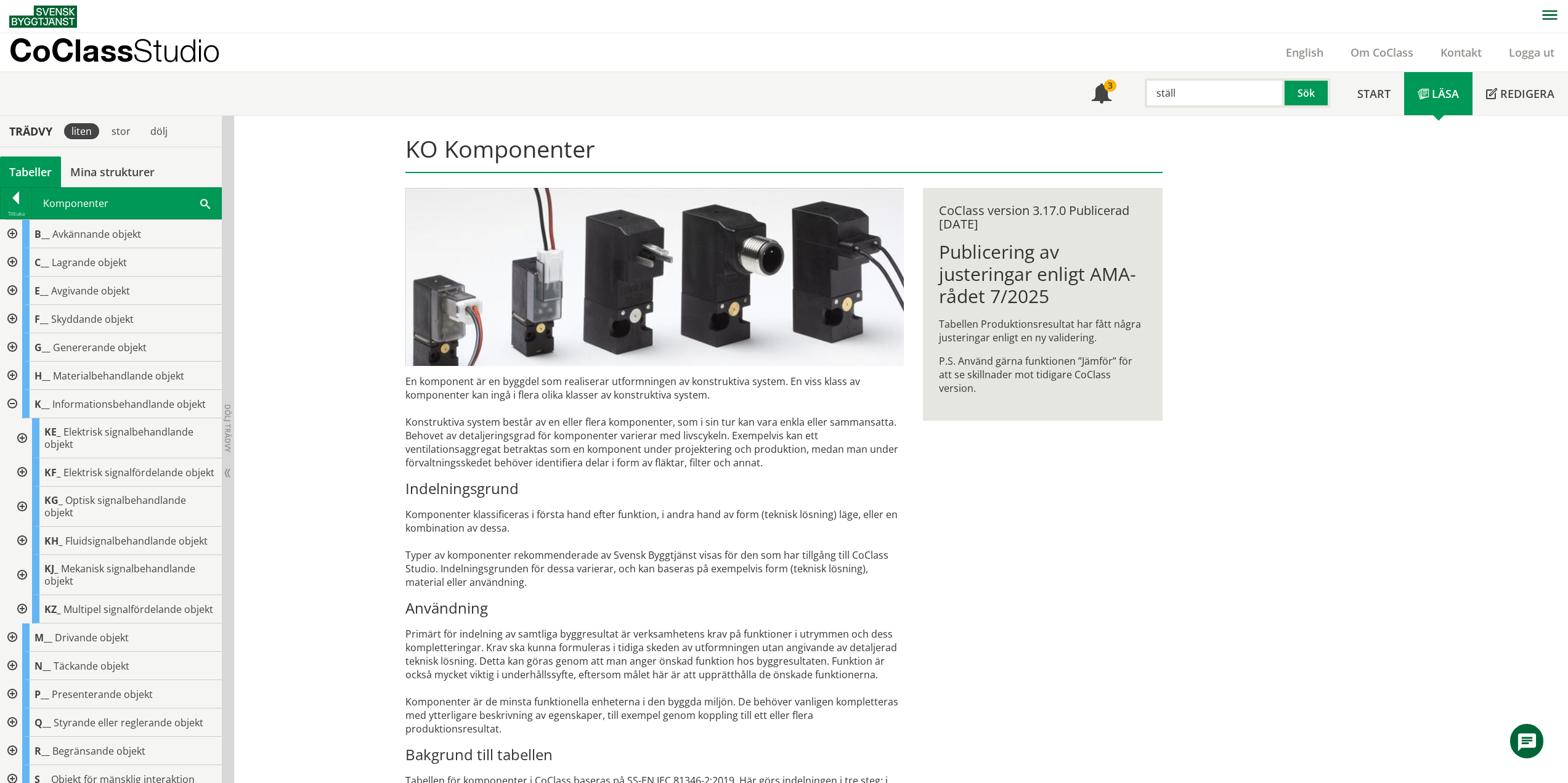
click at [23, 435] on div at bounding box center [21, 438] width 22 height 40
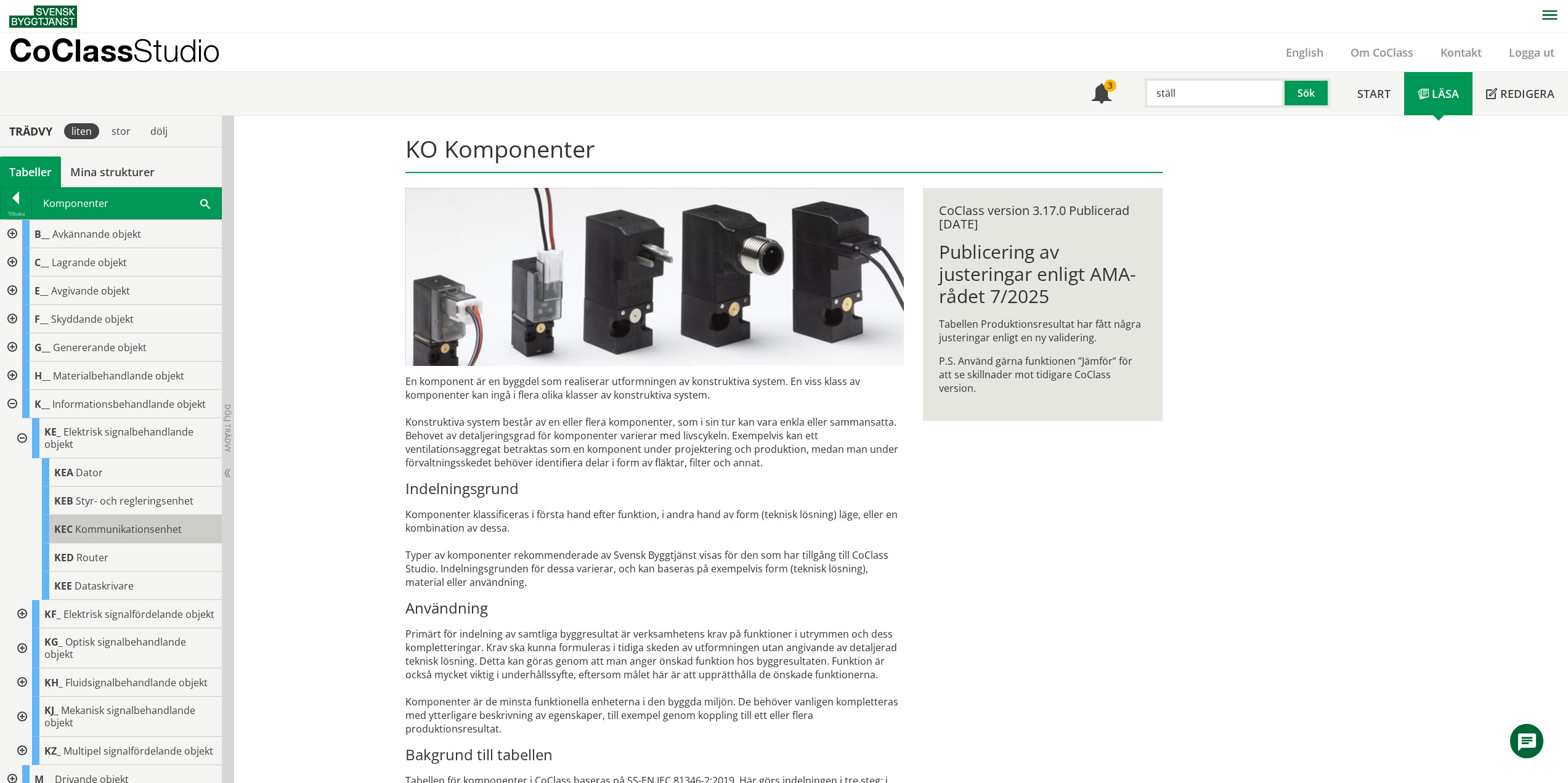
click at [121, 523] on span "Kommunikationsenhet" at bounding box center [128, 529] width 107 height 14
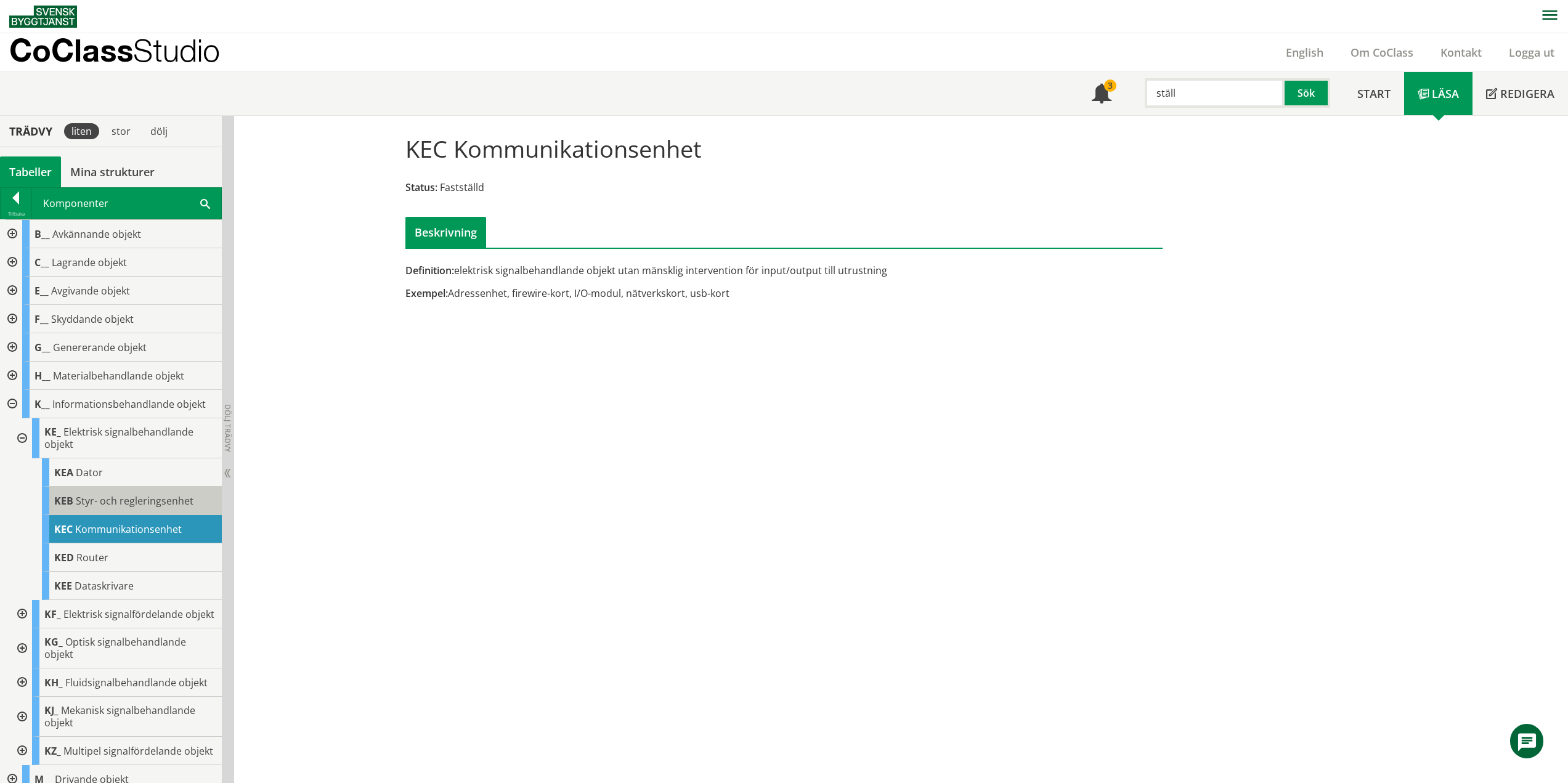
click at [128, 508] on div "KEB Styr- och regleringsenhet" at bounding box center [131, 500] width 180 height 29
